Goal: Communication & Community: Answer question/provide support

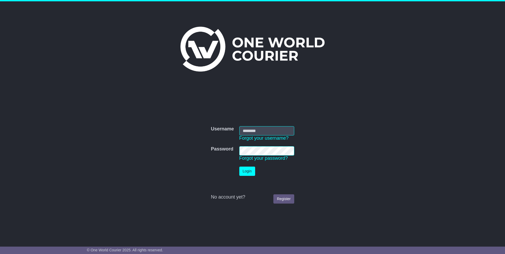
type input "**********"
click at [247, 172] on button "Login" at bounding box center [247, 171] width 16 height 9
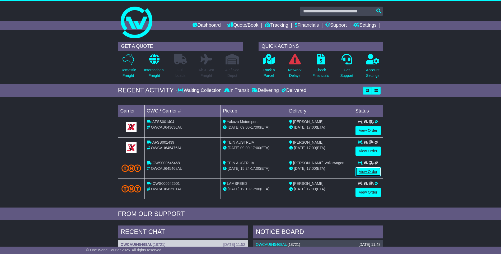
click at [366, 172] on link "View Order" at bounding box center [367, 171] width 25 height 9
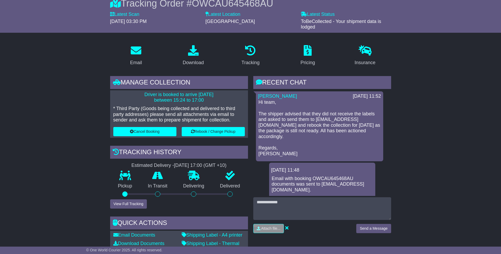
scroll to position [53, 0]
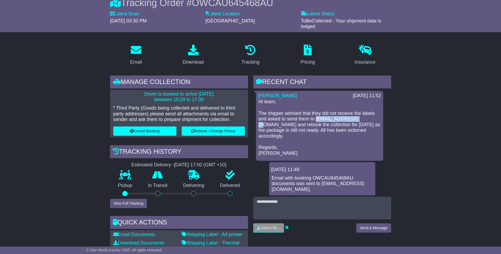
drag, startPoint x: 316, startPoint y: 118, endPoint x: 356, endPoint y: 119, distance: 39.9
click at [356, 119] on p "Hi team, The shipper advised that they did not receive the labels and asked to …" at bounding box center [319, 127] width 122 height 57
copy p "order@au.tein.com"
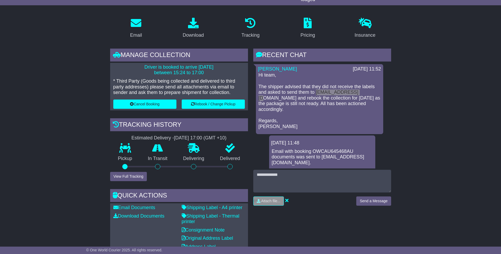
scroll to position [79, 0]
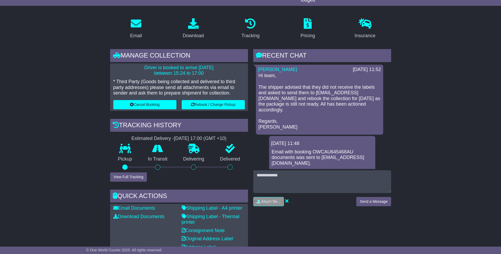
click at [308, 73] on p "Hi team, The shipper advised that they did not receive the labels and asked to …" at bounding box center [319, 101] width 122 height 57
drag, startPoint x: 315, startPoint y: 92, endPoint x: 353, endPoint y: 90, distance: 38.3
click at [353, 90] on p "Hi team, The shipper advised that they did not receive the labels and asked to …" at bounding box center [319, 101] width 122 height 57
drag, startPoint x: 353, startPoint y: 90, endPoint x: 348, endPoint y: 93, distance: 5.8
click at [349, 94] on p "Hi team, The shipper advised that they did not receive the labels and asked to …" at bounding box center [319, 101] width 122 height 57
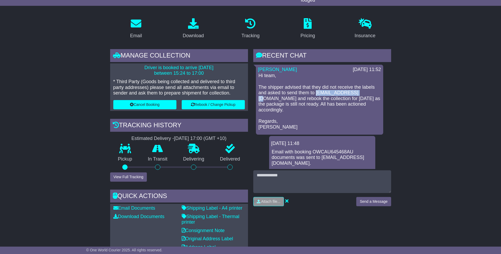
drag, startPoint x: 317, startPoint y: 92, endPoint x: 356, endPoint y: 92, distance: 39.3
click at [356, 92] on p "Hi team, The shipper advised that they did not receive the labels and asked to …" at bounding box center [319, 101] width 122 height 57
copy p "order@au.tein.com"
click at [292, 114] on p "Hi team, The shipper advised that they did not receive the labels and asked to …" at bounding box center [319, 101] width 122 height 57
drag, startPoint x: 139, startPoint y: 67, endPoint x: 206, endPoint y: 72, distance: 67.3
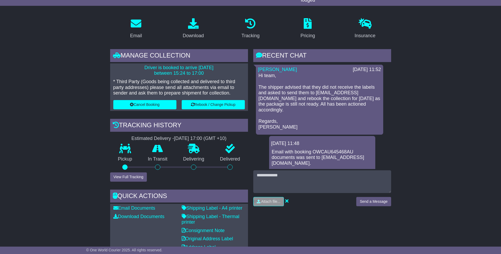
click at [206, 72] on p "Driver is booked to arrive 15 Sep 2025 between 15:24 to 17:00" at bounding box center [178, 70] width 131 height 11
click at [141, 75] on p "Driver is booked to arrive 15 Sep 2025 between 15:24 to 17:00" at bounding box center [178, 70] width 131 height 11
drag, startPoint x: 138, startPoint y: 68, endPoint x: 205, endPoint y: 74, distance: 66.8
click at [205, 74] on p "Driver is booked to arrive 15 Sep 2025 between 15:24 to 17:00" at bounding box center [178, 70] width 131 height 11
drag, startPoint x: 205, startPoint y: 74, endPoint x: 176, endPoint y: 78, distance: 29.6
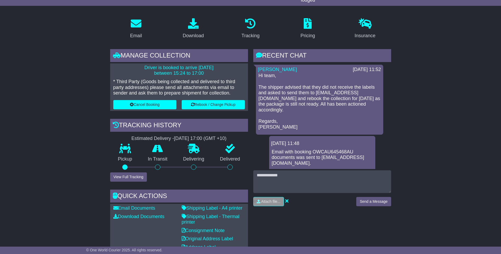
click at [176, 78] on div "Driver is booked to arrive 15 Sep 2025 between 15:24 to 17:00 * Third Party (Go…" at bounding box center [179, 87] width 138 height 48
drag, startPoint x: 140, startPoint y: 67, endPoint x: 208, endPoint y: 73, distance: 67.9
click at [208, 73] on p "Driver is booked to arrive 15 Sep 2025 between 15:24 to 17:00" at bounding box center [178, 70] width 131 height 11
click at [139, 74] on p "Driver is booked to arrive 15 Sep 2025 between 15:24 to 17:00" at bounding box center [178, 70] width 131 height 11
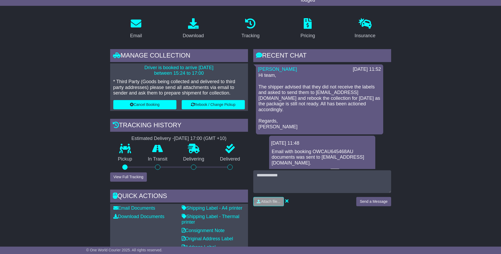
click at [338, 169] on link "here" at bounding box center [335, 171] width 10 height 5
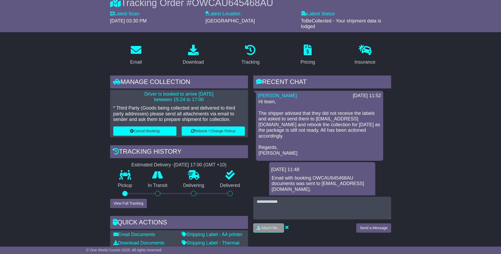
scroll to position [0, 0]
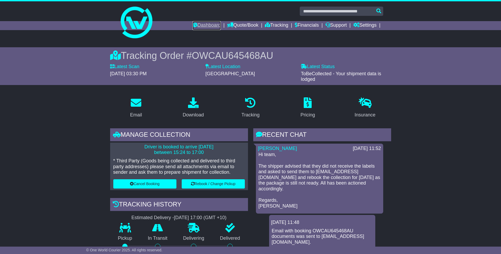
click at [207, 23] on link "Dashboard" at bounding box center [206, 25] width 28 height 9
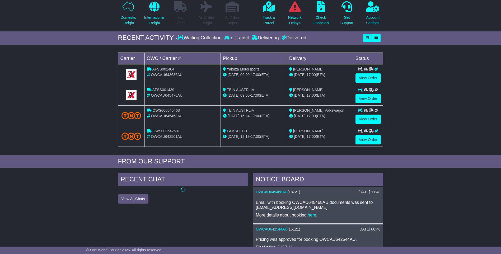
scroll to position [53, 0]
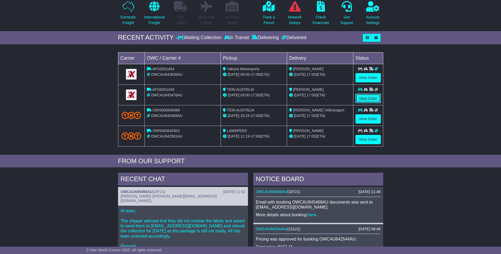
click at [364, 97] on link "View Order" at bounding box center [367, 98] width 25 height 9
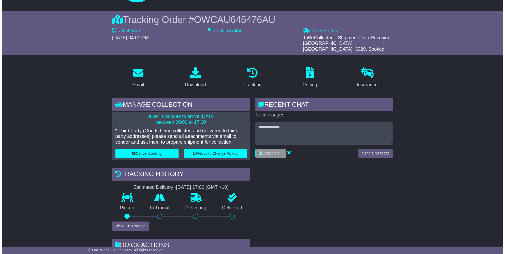
scroll to position [132, 0]
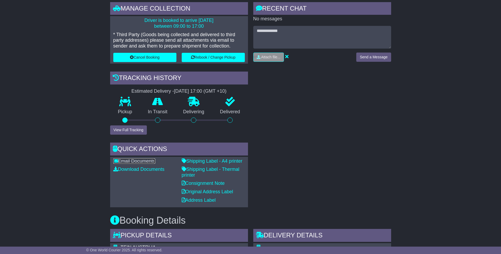
click at [132, 158] on link "Email Documents" at bounding box center [134, 160] width 42 height 5
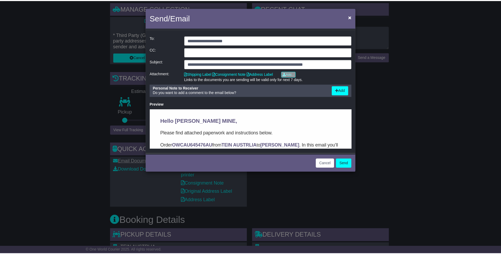
scroll to position [0, 0]
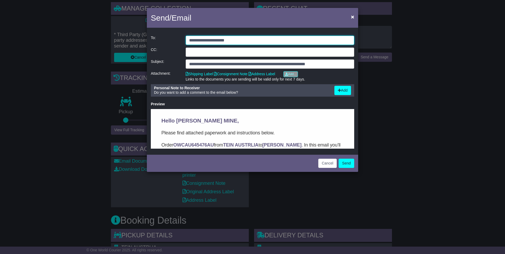
drag, startPoint x: 245, startPoint y: 39, endPoint x: 114, endPoint y: 50, distance: 131.1
click at [114, 50] on div "**********" at bounding box center [252, 127] width 505 height 254
paste input "email"
type input "**********"
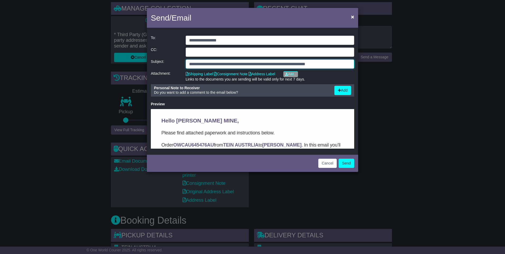
drag, startPoint x: 188, startPoint y: 62, endPoint x: 360, endPoint y: 62, distance: 172.1
click at [360, 62] on div "**********" at bounding box center [252, 127] width 505 height 254
click at [352, 16] on span "×" at bounding box center [352, 17] width 3 height 6
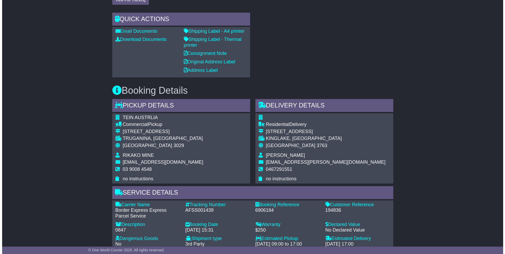
scroll to position [264, 0]
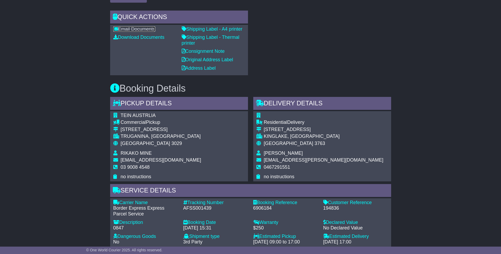
click at [143, 26] on link "Email Documents" at bounding box center [134, 28] width 42 height 5
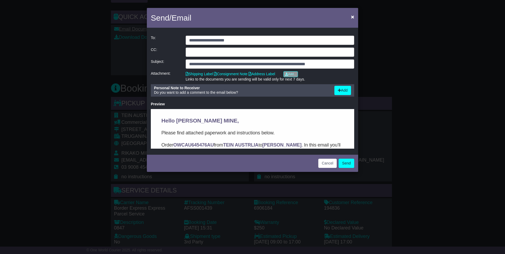
scroll to position [0, 0]
drag, startPoint x: 259, startPoint y: 37, endPoint x: 70, endPoint y: 42, distance: 188.8
click at [70, 42] on div "**********" at bounding box center [252, 127] width 505 height 254
paste input "email"
type input "**********"
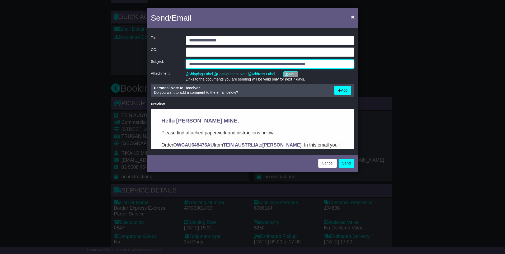
click at [190, 60] on input "**********" at bounding box center [270, 63] width 168 height 9
drag, startPoint x: 208, startPoint y: 63, endPoint x: 375, endPoint y: 59, distance: 167.7
click at [375, 59] on div "**********" at bounding box center [252, 127] width 505 height 254
type input "**********"
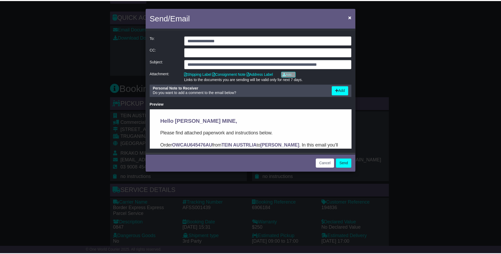
scroll to position [0, 0]
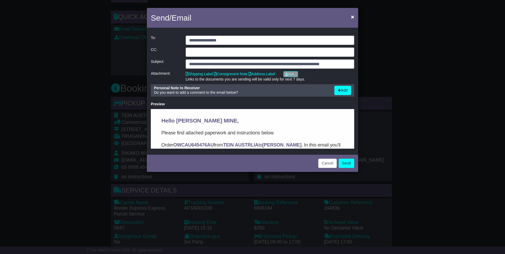
click at [320, 102] on div "Preview" at bounding box center [252, 104] width 203 height 4
click at [347, 164] on button "Send" at bounding box center [346, 163] width 16 height 9
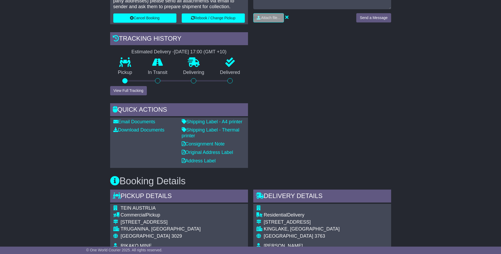
scroll to position [79, 0]
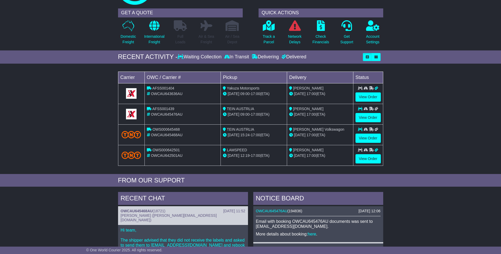
scroll to position [53, 0]
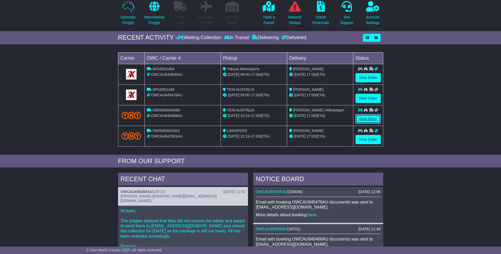
click at [367, 117] on link "View Order" at bounding box center [367, 118] width 25 height 9
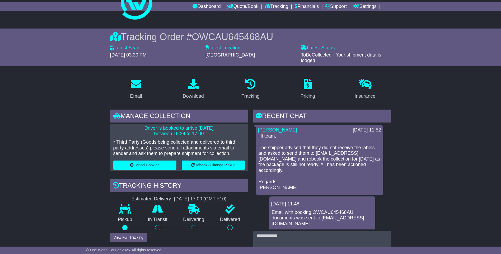
scroll to position [79, 0]
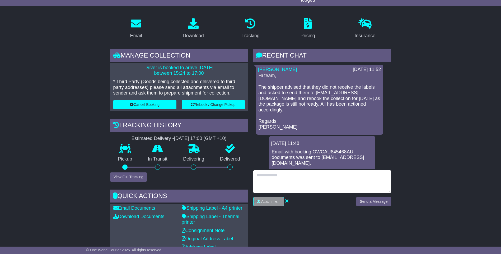
click at [292, 177] on textarea at bounding box center [322, 181] width 138 height 23
type textarea "*"
type textarea "**********"
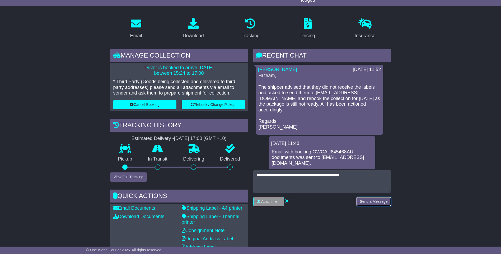
click at [380, 198] on button "Send a Message" at bounding box center [373, 201] width 35 height 9
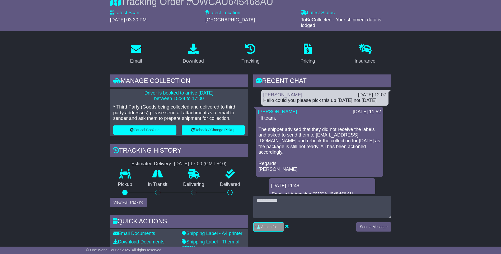
scroll to position [0, 0]
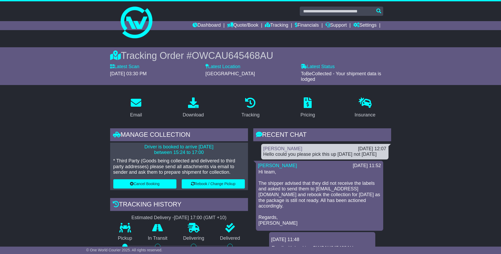
click at [143, 25] on div "Dashboard Quote/Book Domestic International Saved Quotes Drafts Domestic Quote …" at bounding box center [250, 25] width 270 height 9
click at [210, 23] on link "Dashboard" at bounding box center [206, 25] width 28 height 9
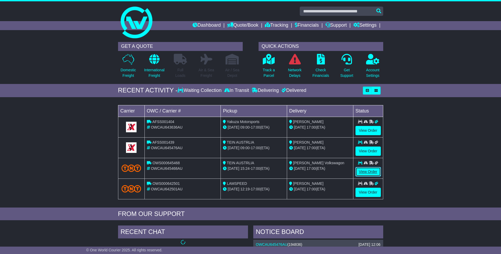
click at [363, 172] on link "View Order" at bounding box center [367, 171] width 25 height 9
drag, startPoint x: 363, startPoint y: 172, endPoint x: 360, endPoint y: 169, distance: 4.5
click at [360, 169] on link "View Order" at bounding box center [367, 171] width 25 height 9
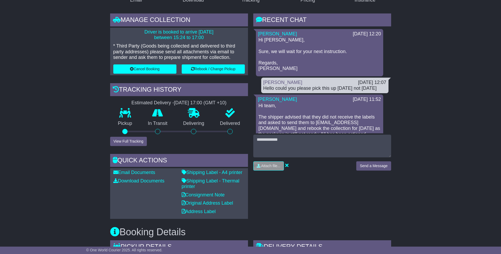
scroll to position [106, 0]
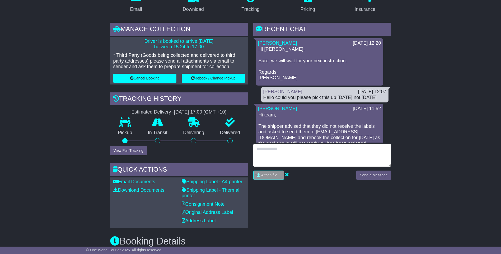
click at [281, 156] on textarea at bounding box center [322, 155] width 138 height 23
type textarea "**********"
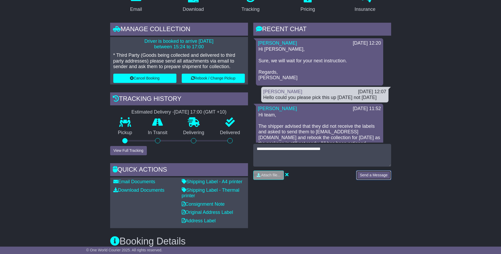
click at [380, 175] on button "Send a Message" at bounding box center [373, 175] width 35 height 9
